Goal: Task Accomplishment & Management: Manage account settings

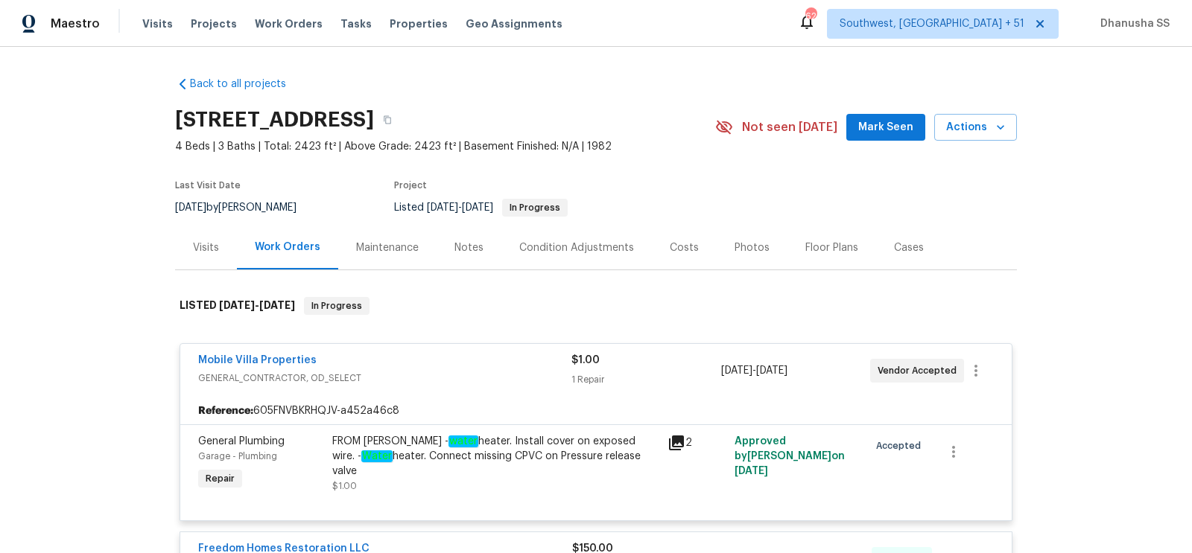
click at [282, 33] on div "Visits Projects Work Orders Tasks Properties Geo Assignments" at bounding box center [361, 24] width 438 height 30
click at [282, 31] on div "Visits Projects Work Orders Tasks Properties Geo Assignments" at bounding box center [361, 24] width 438 height 30
click at [280, 22] on span "Work Orders" at bounding box center [289, 23] width 68 height 15
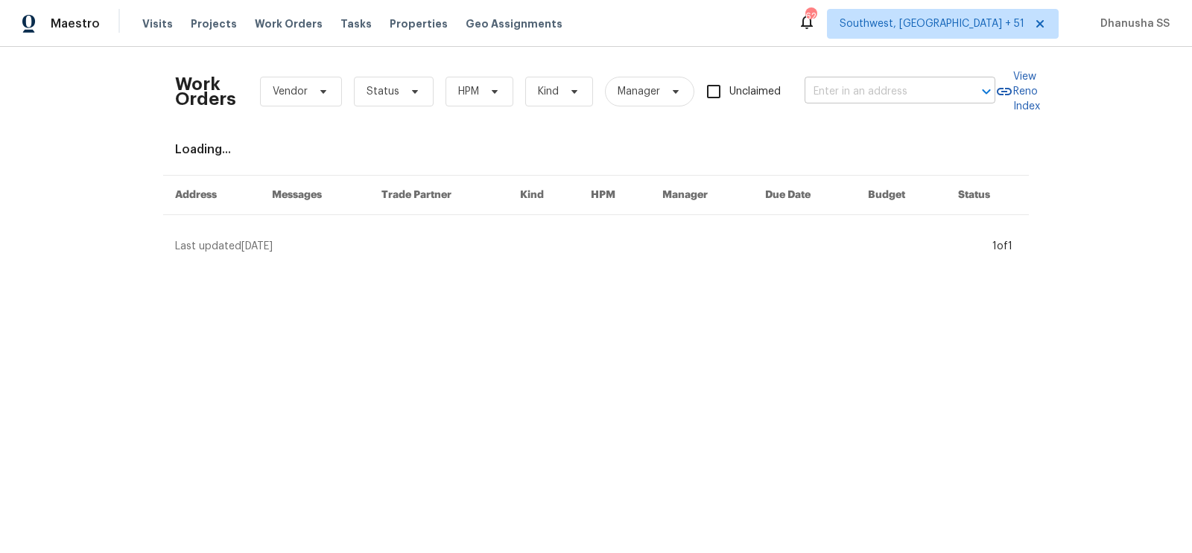
click at [864, 95] on input "text" at bounding box center [878, 91] width 149 height 23
paste input "4228 Miracle Ln, Knoxville, TN 37938"
type input "4228 Miracle Ln, Knoxville, TN 37938"
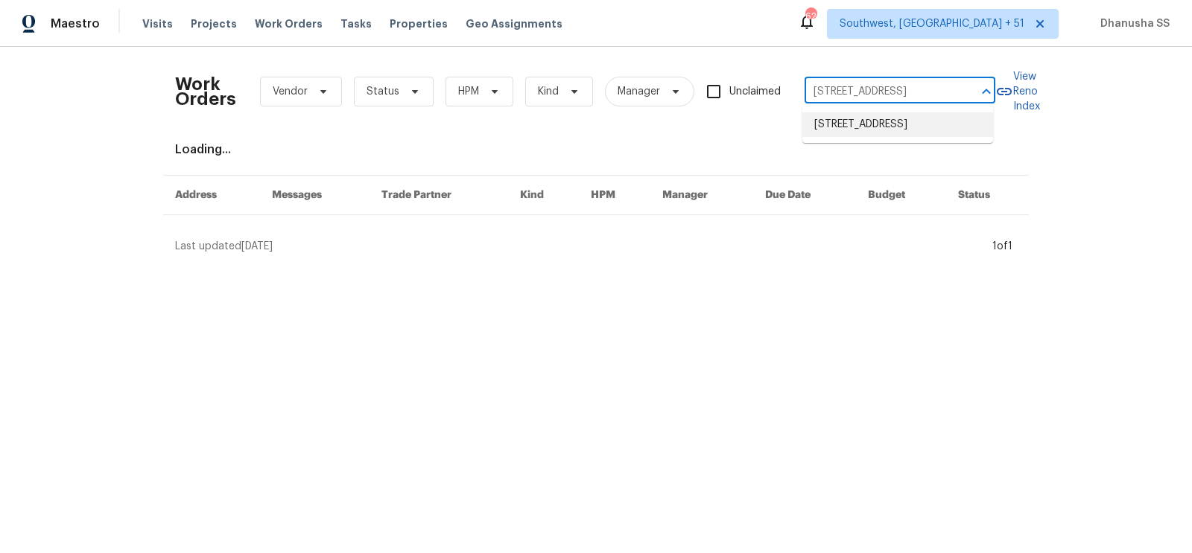
click at [872, 129] on li "4228 Miracle Ln, Knoxville, TN 37938" at bounding box center [897, 124] width 191 height 25
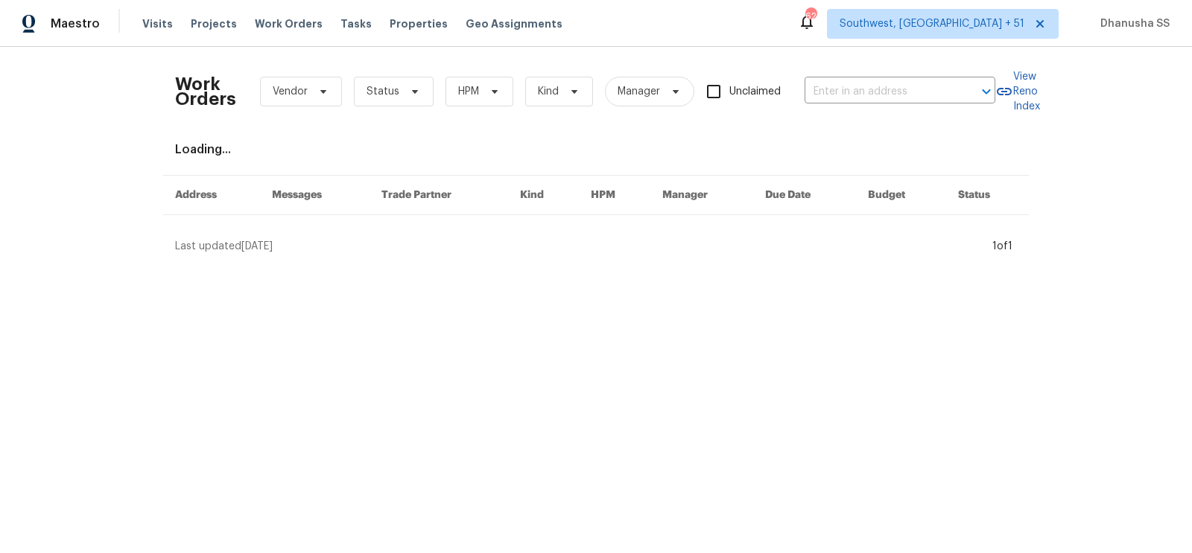
type input "4228 Miracle Ln, Knoxville, TN 37938"
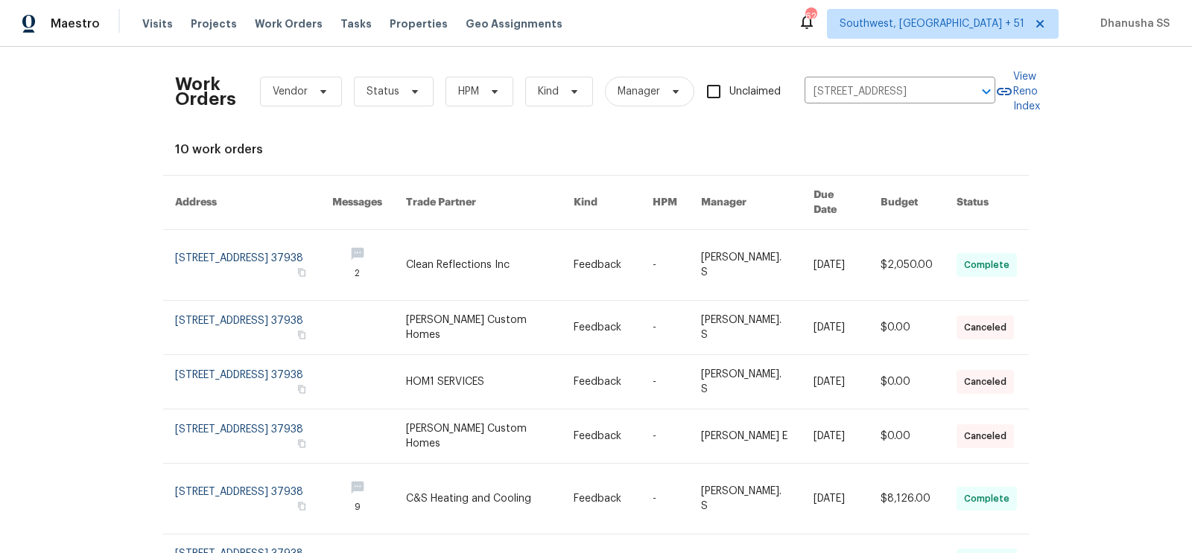
click at [492, 231] on link at bounding box center [490, 265] width 168 height 70
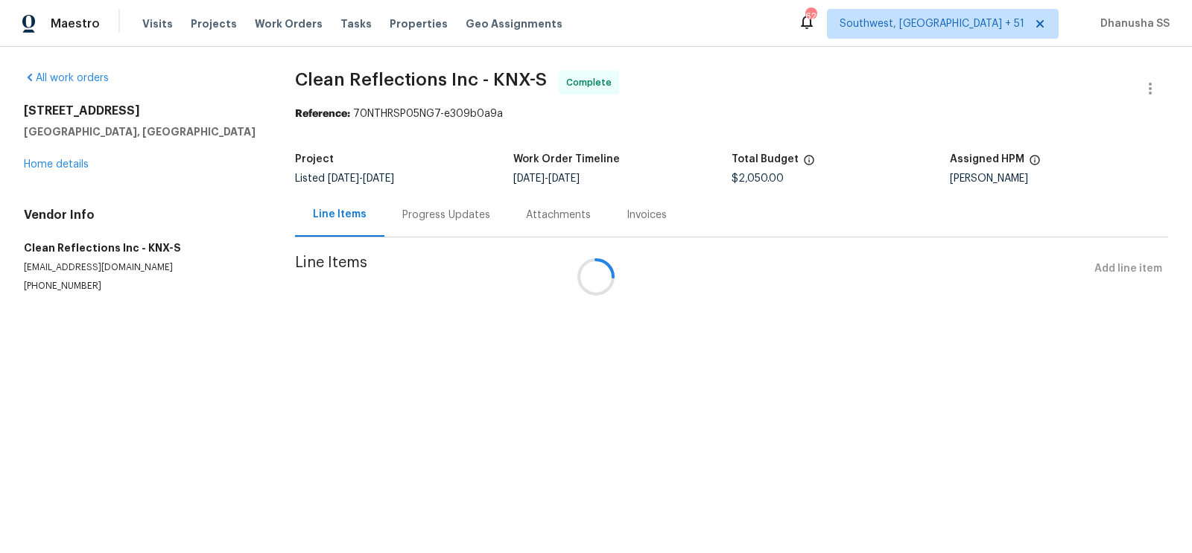
click at [37, 169] on div at bounding box center [596, 276] width 1192 height 553
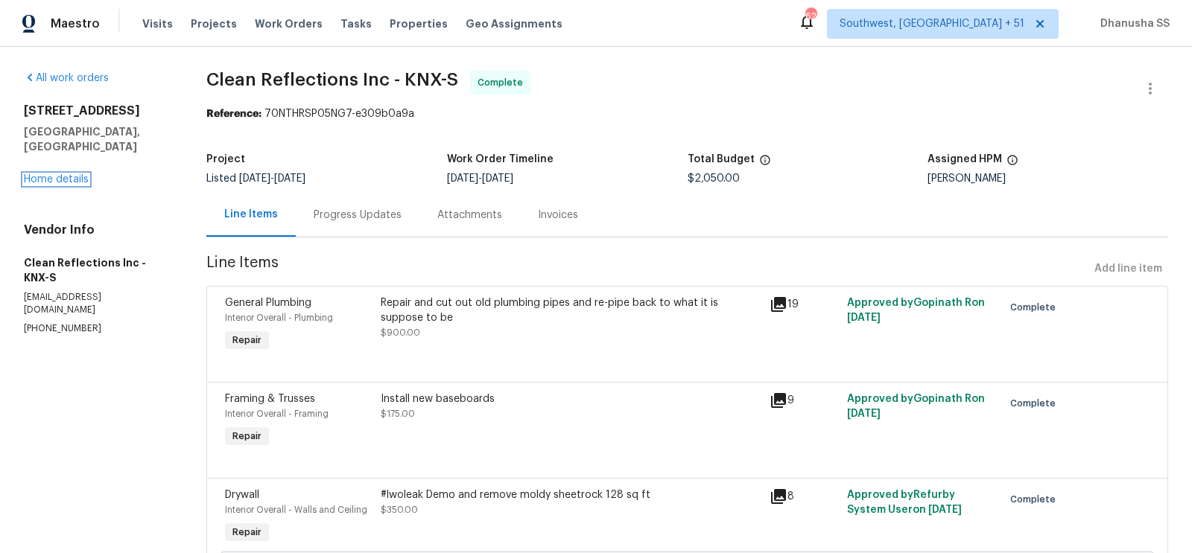
click at [37, 174] on link "Home details" at bounding box center [56, 179] width 65 height 10
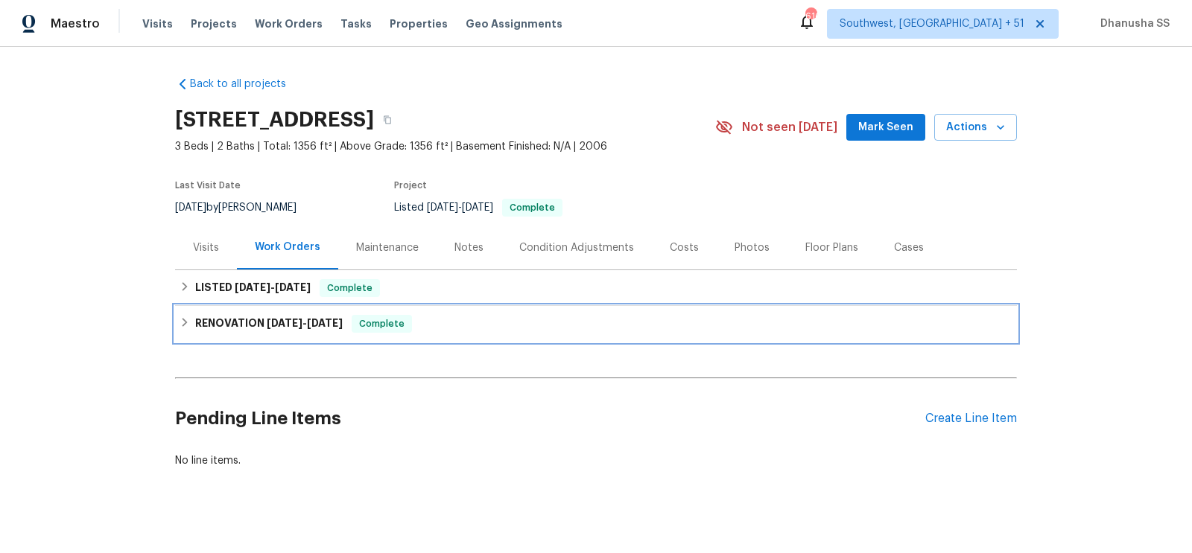
click at [442, 328] on div "RENOVATION 8/11/25 - 8/20/25 Complete" at bounding box center [596, 324] width 833 height 18
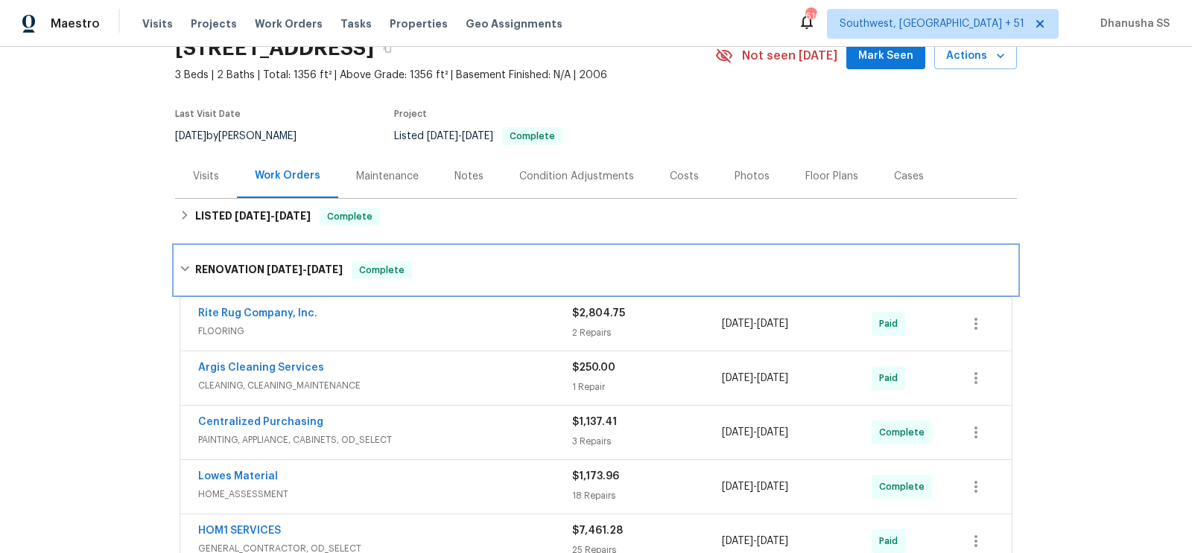
scroll to position [152, 0]
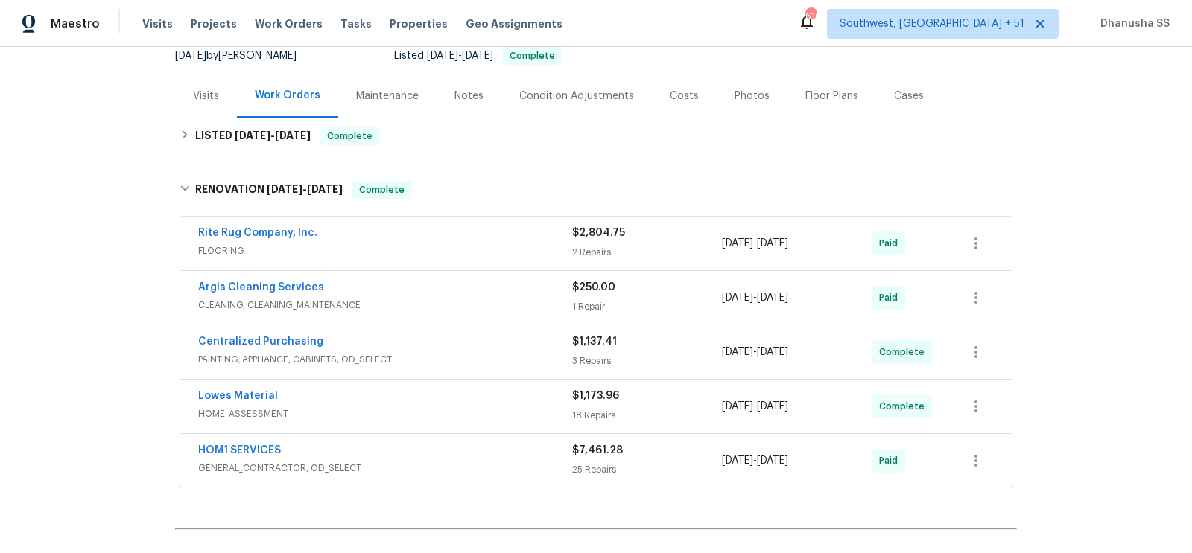
click at [492, 236] on div "Rite Rug Company, Inc." at bounding box center [385, 235] width 374 height 18
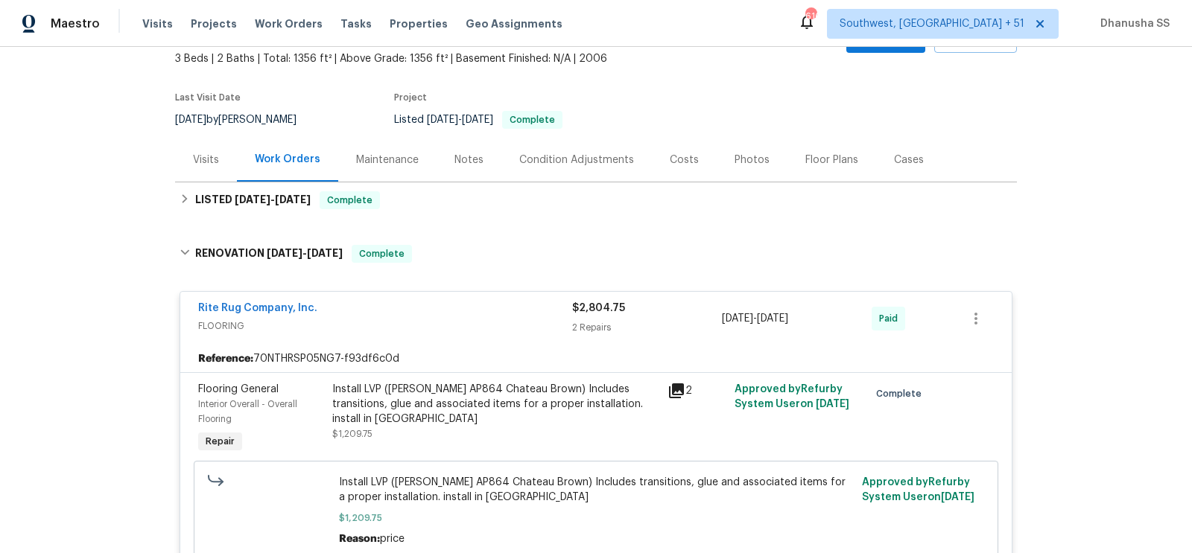
scroll to position [85, 0]
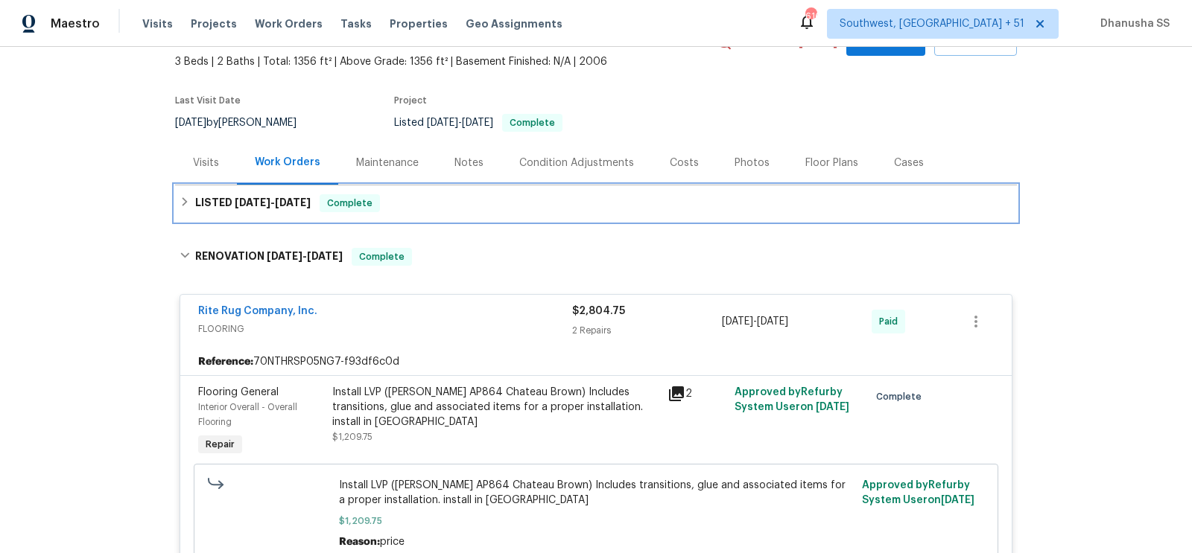
click at [433, 199] on div "LISTED 9/6/25 - 9/22/25 Complete" at bounding box center [596, 203] width 833 height 18
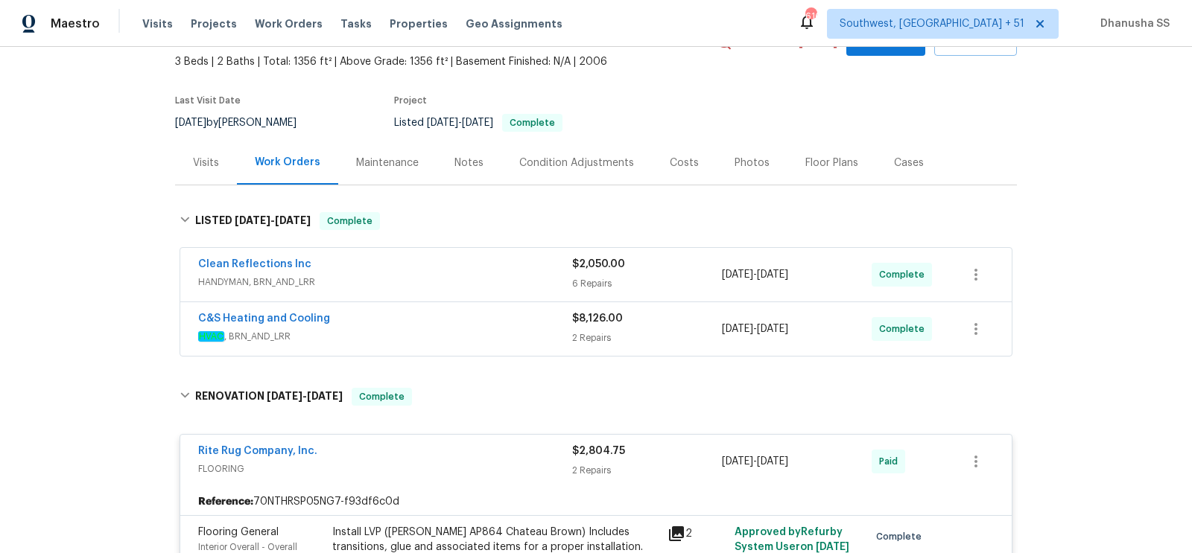
click at [499, 320] on div "C&S Heating and Cooling" at bounding box center [385, 320] width 374 height 18
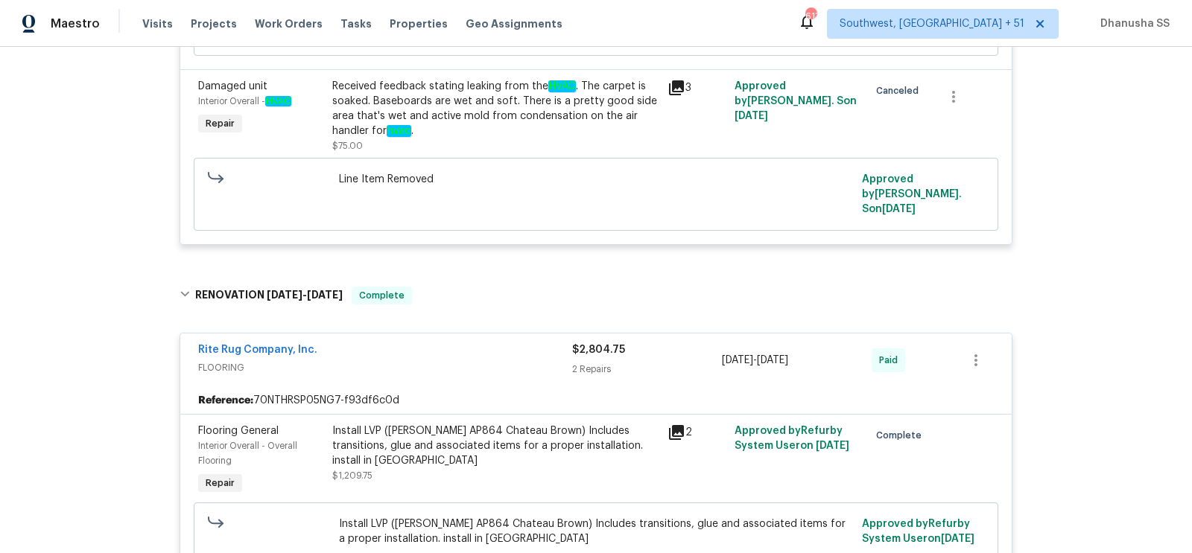
scroll to position [725, 0]
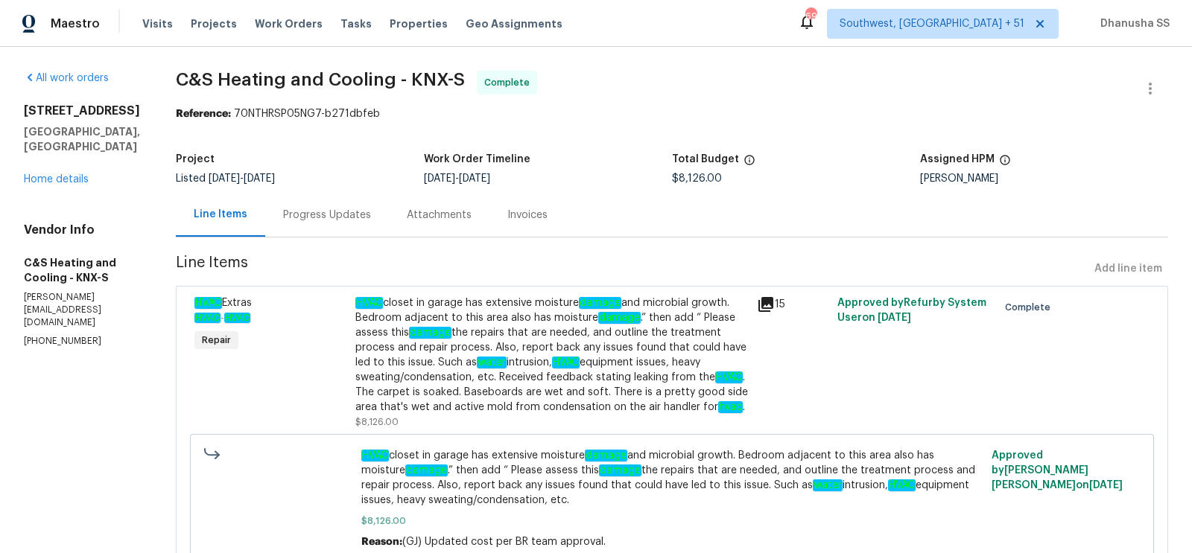
click at [371, 212] on div "Progress Updates" at bounding box center [327, 215] width 88 height 15
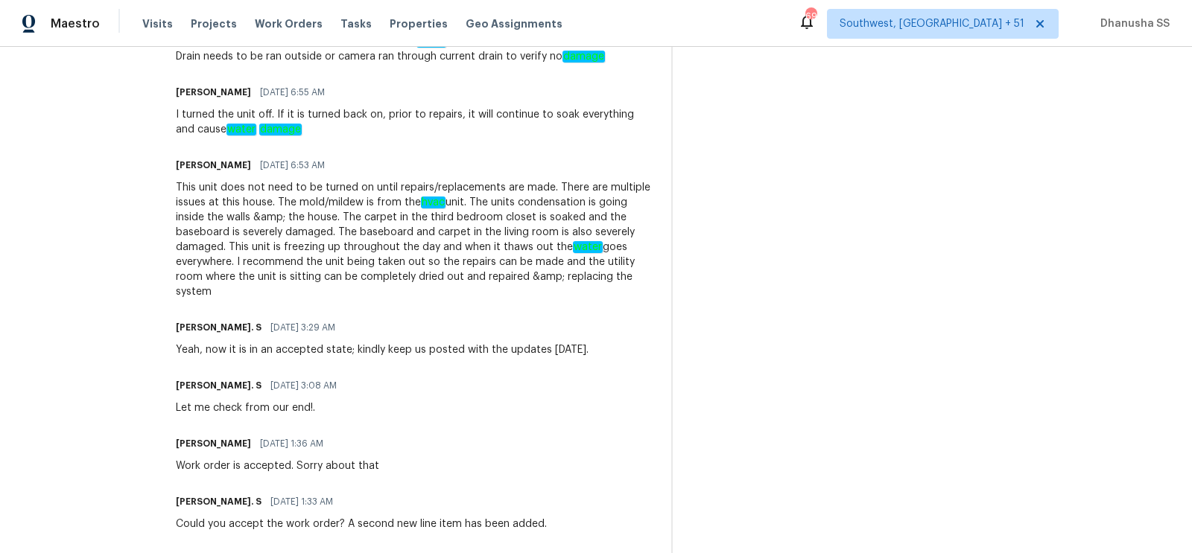
scroll to position [1477, 0]
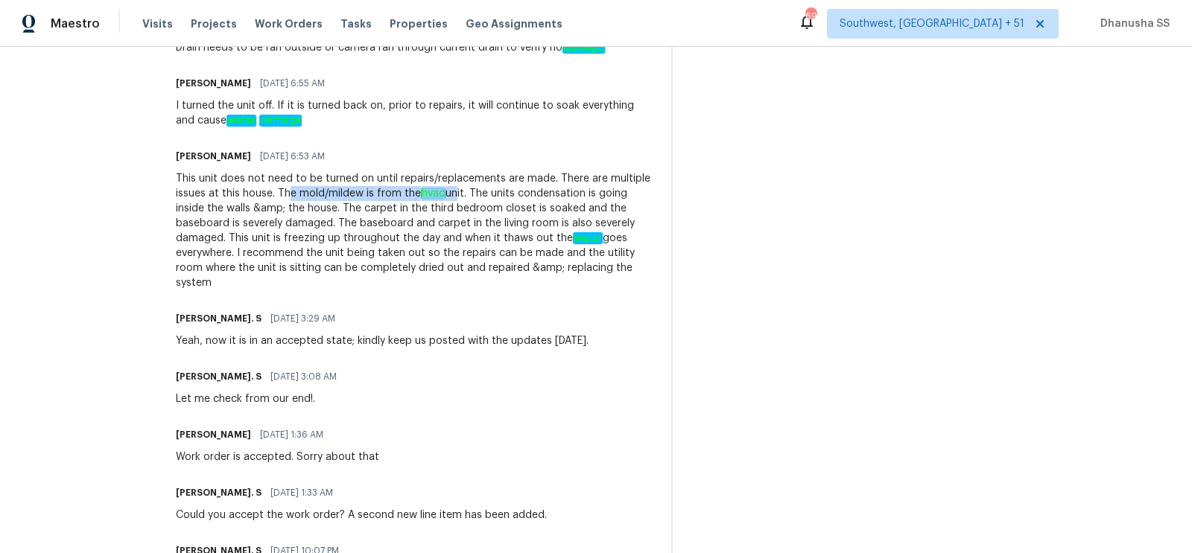
drag, startPoint x: 393, startPoint y: 237, endPoint x: 558, endPoint y: 236, distance: 165.4
click at [558, 236] on div "This unit does not need to be turned on until repairs/replacements are made. Th…" at bounding box center [414, 230] width 477 height 119
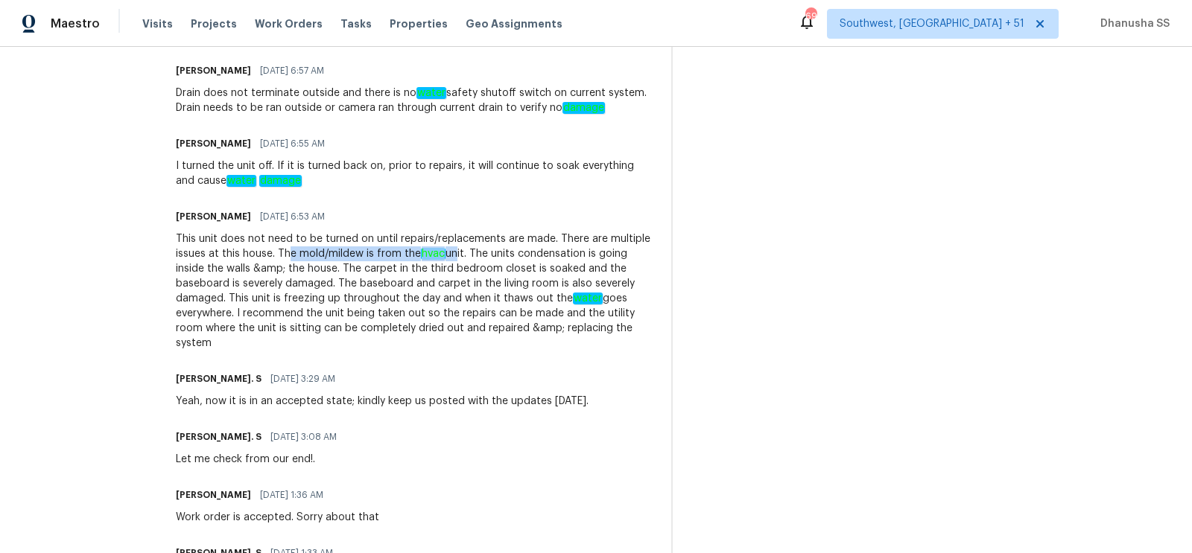
scroll to position [1427, 0]
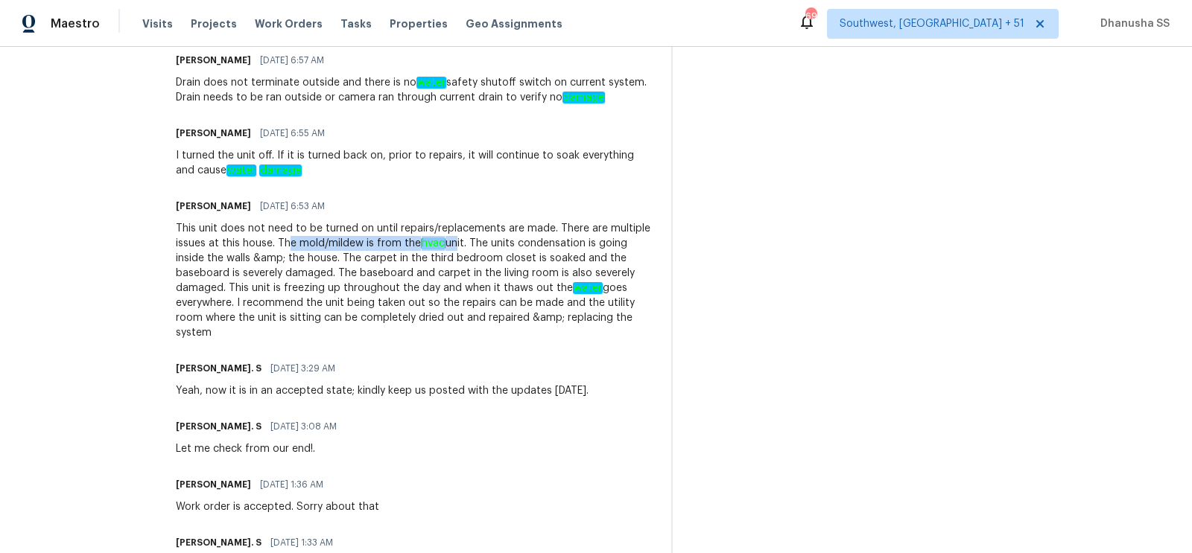
click at [423, 293] on div "This unit does not need to be turned on until repairs/replacements are made. Th…" at bounding box center [414, 280] width 477 height 119
drag, startPoint x: 401, startPoint y: 290, endPoint x: 549, endPoint y: 289, distance: 147.5
click at [549, 289] on div "This unit does not need to be turned on until repairs/replacements are made. Th…" at bounding box center [414, 280] width 477 height 119
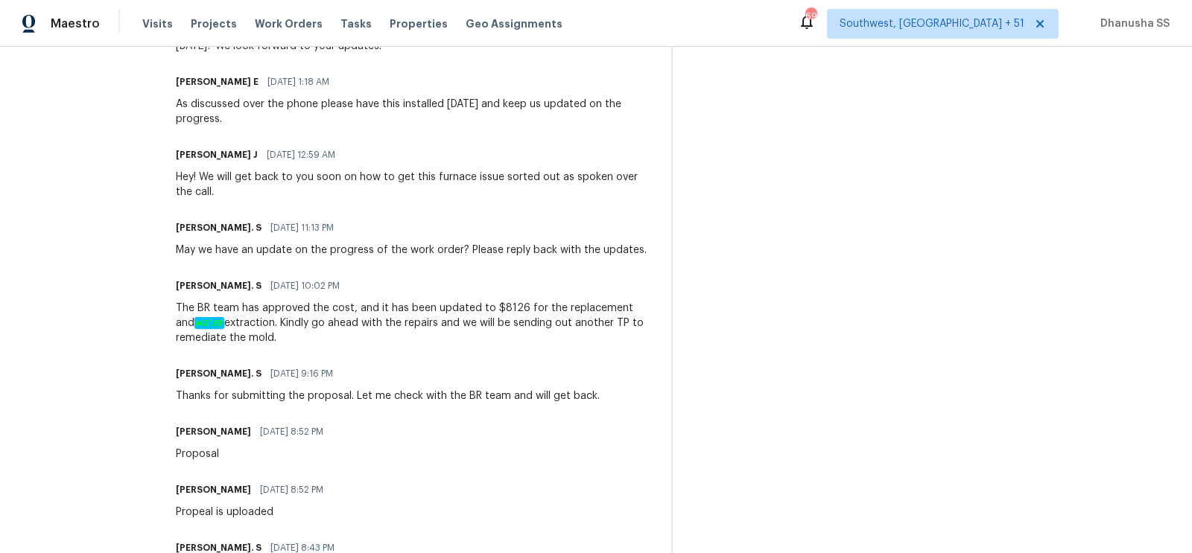
scroll to position [0, 0]
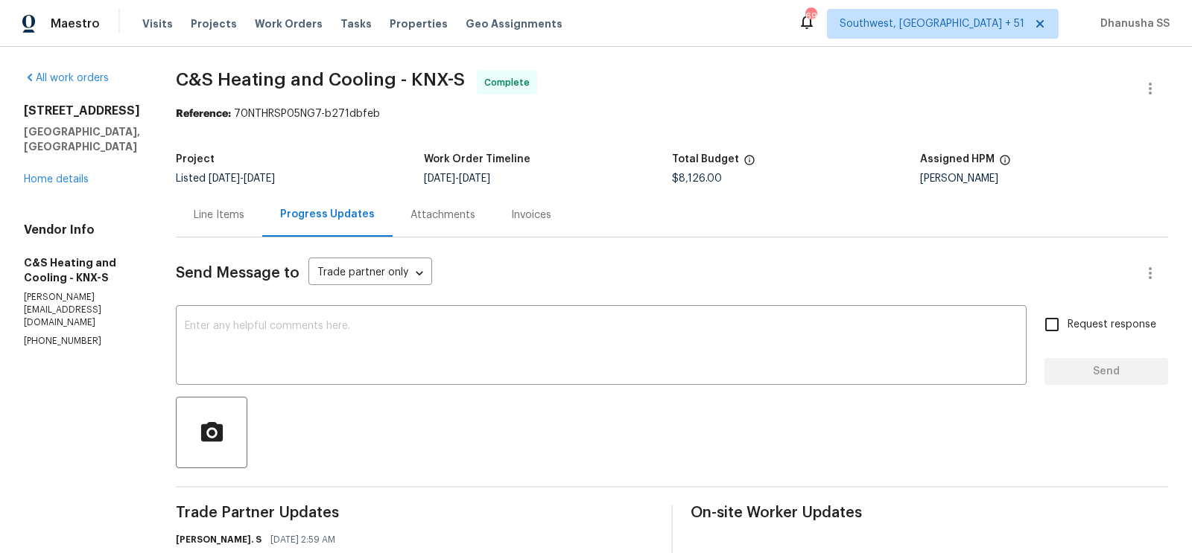
click at [244, 212] on div "Line Items" at bounding box center [219, 215] width 51 height 15
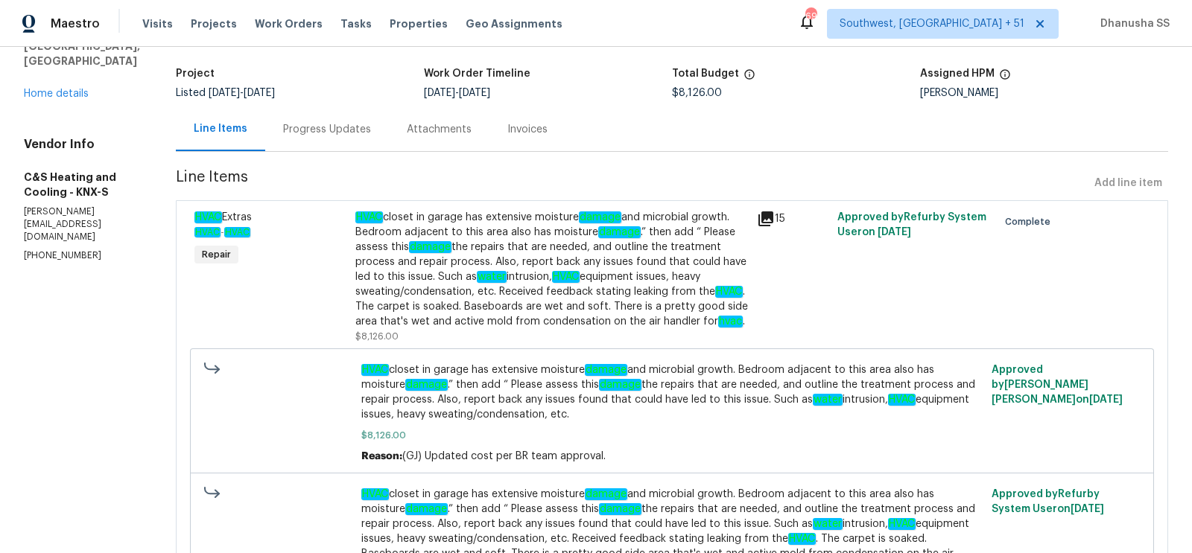
scroll to position [94, 0]
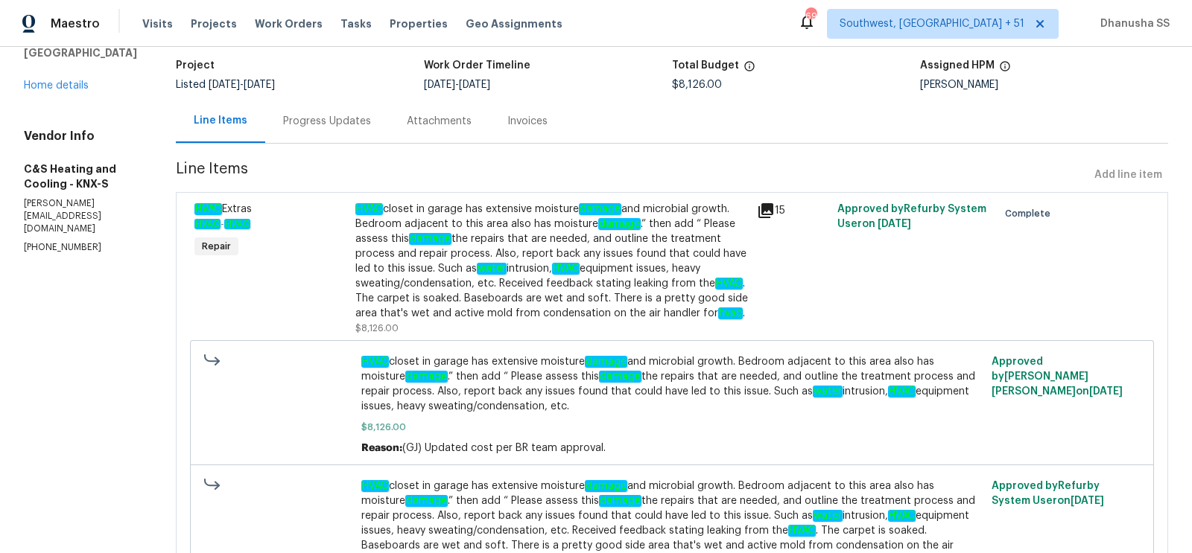
click at [352, 130] on div "Progress Updates" at bounding box center [327, 121] width 124 height 44
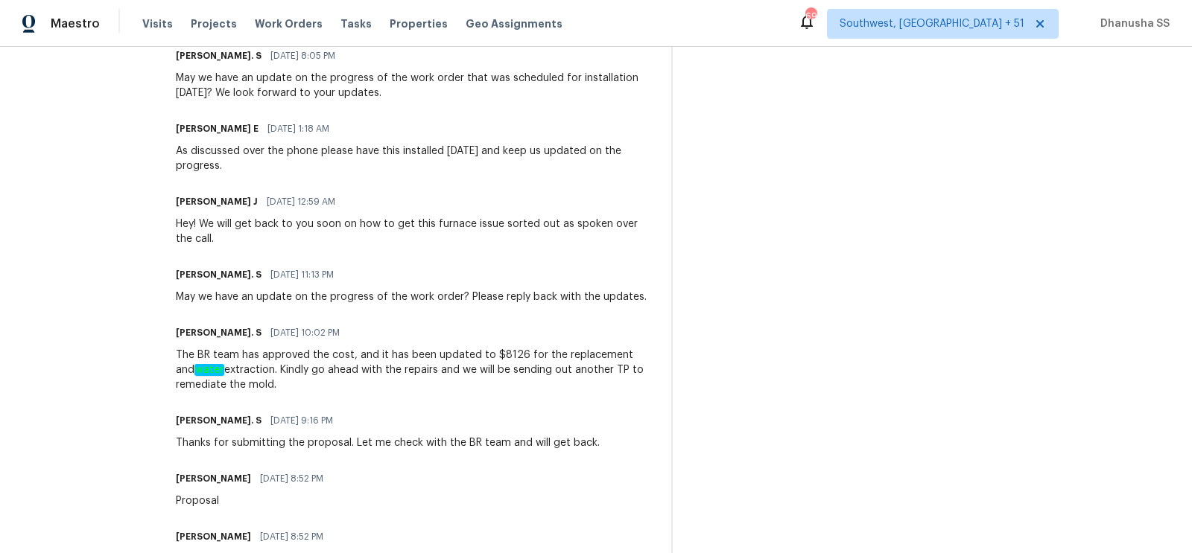
scroll to position [1478, 0]
